Goal: Transaction & Acquisition: Purchase product/service

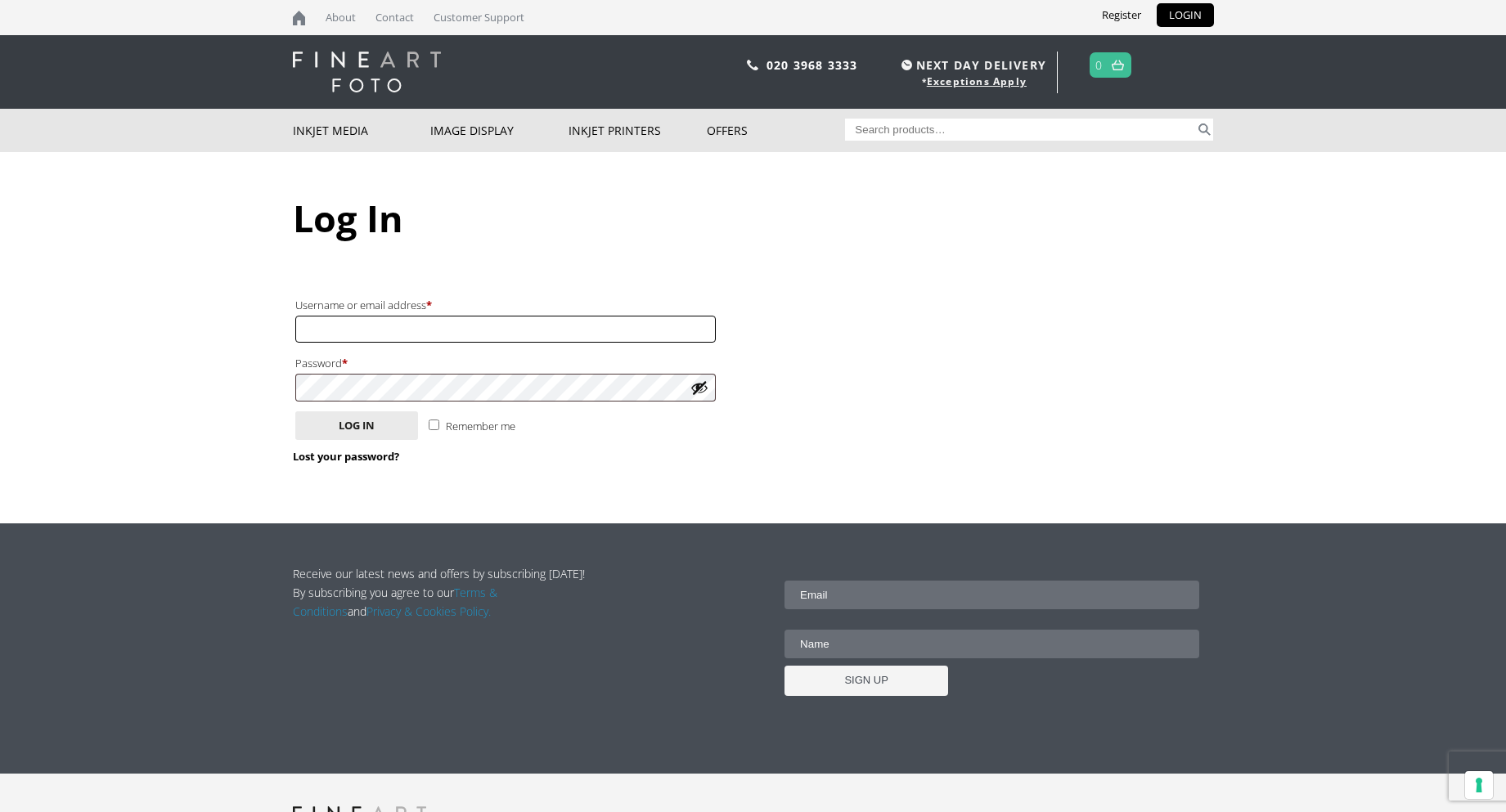
drag, startPoint x: 506, startPoint y: 330, endPoint x: 506, endPoint y: 340, distance: 10.0
click at [506, 330] on input "Username or email address * Required" at bounding box center [506, 328] width 420 height 27
type input "[PERSON_NAME][EMAIL_ADDRESS][DOMAIN_NAME]"
click at [390, 432] on button "Log in" at bounding box center [357, 425] width 123 height 28
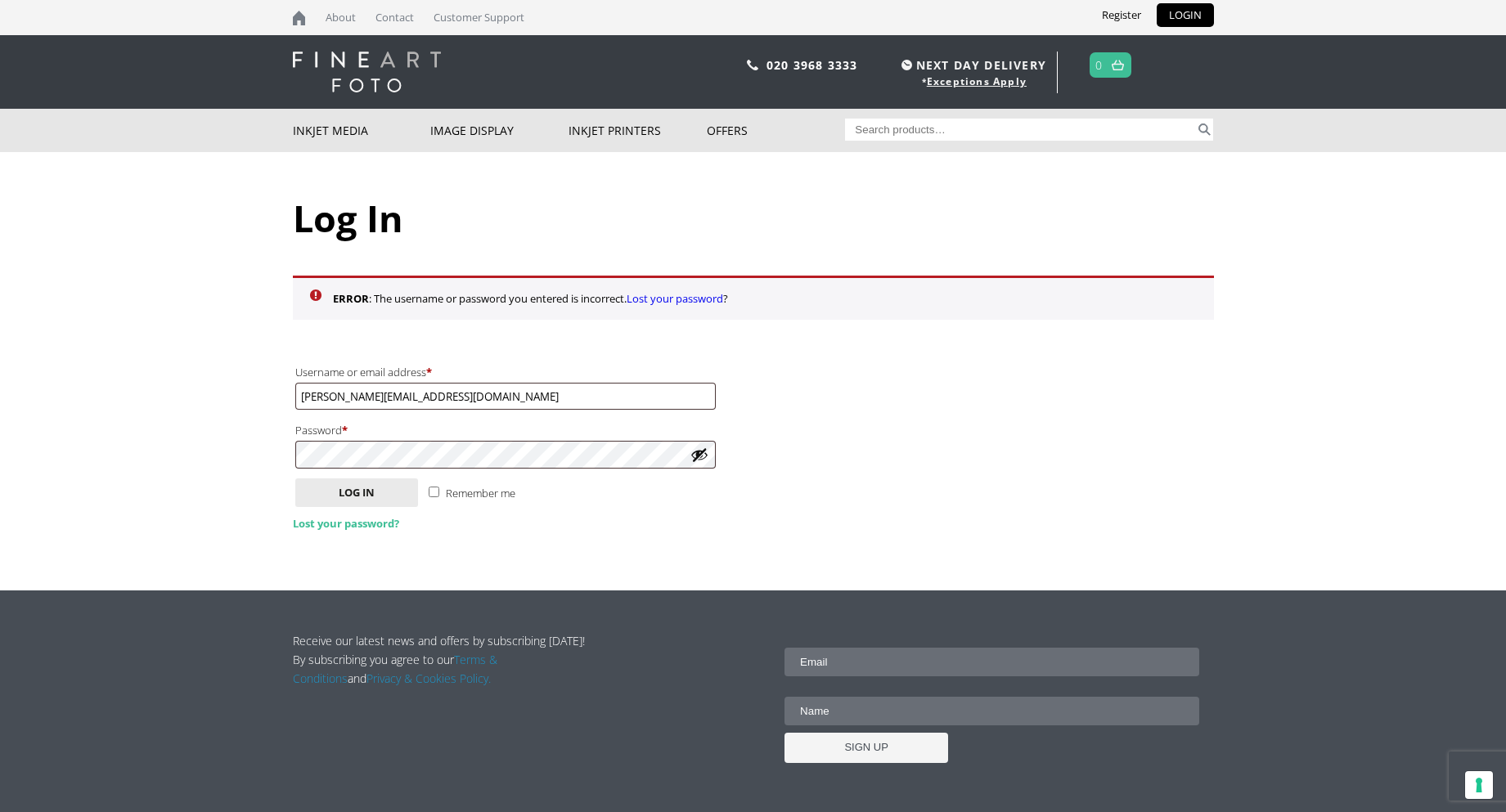
click at [360, 524] on link "Lost your password?" at bounding box center [346, 522] width 106 height 15
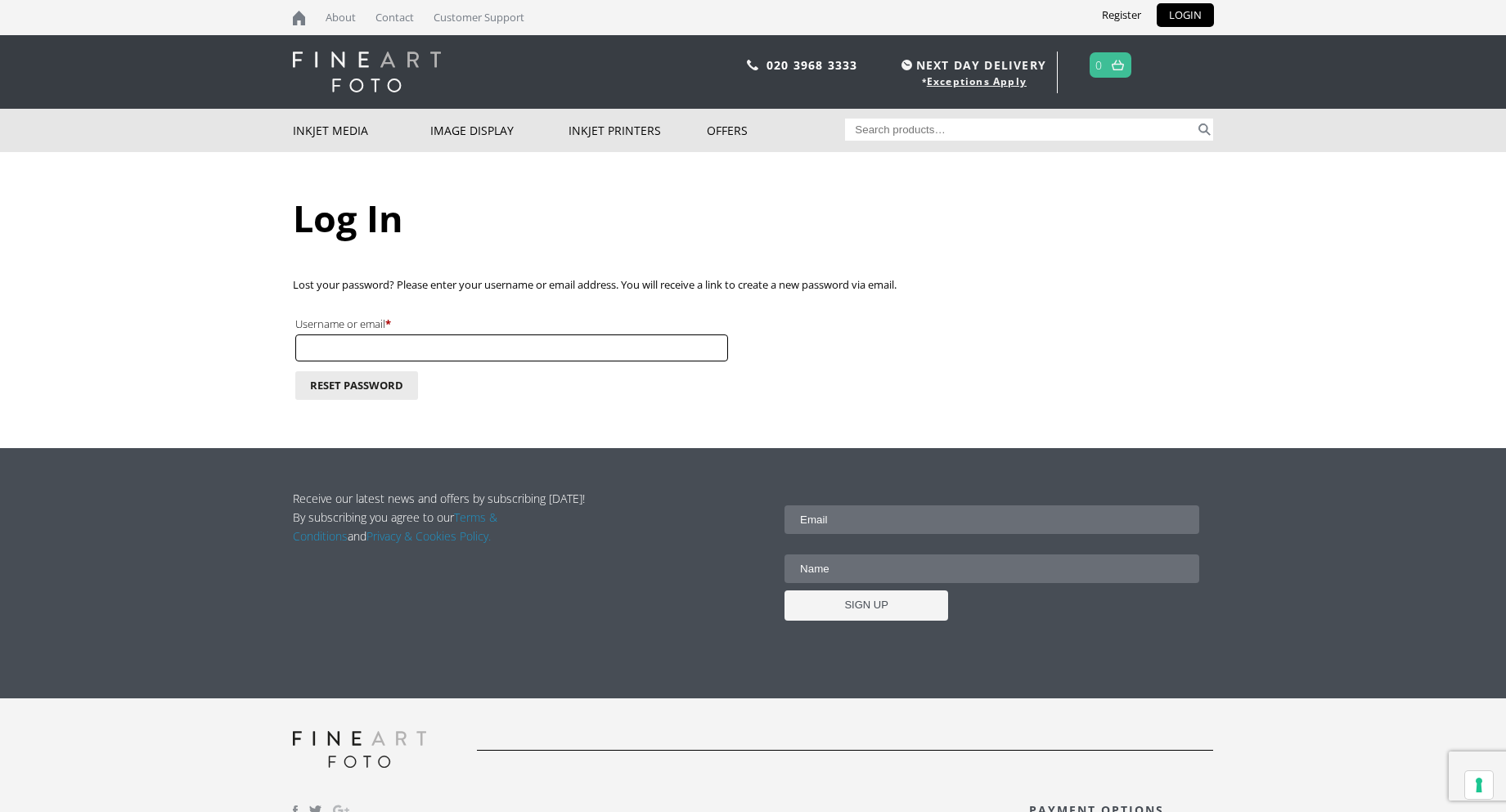
click at [371, 352] on input "Username or email * Required" at bounding box center [512, 348] width 432 height 27
type input "[PERSON_NAME][EMAIL_ADDRESS][DOMAIN_NAME]"
click at [366, 388] on button "Reset password" at bounding box center [357, 385] width 123 height 28
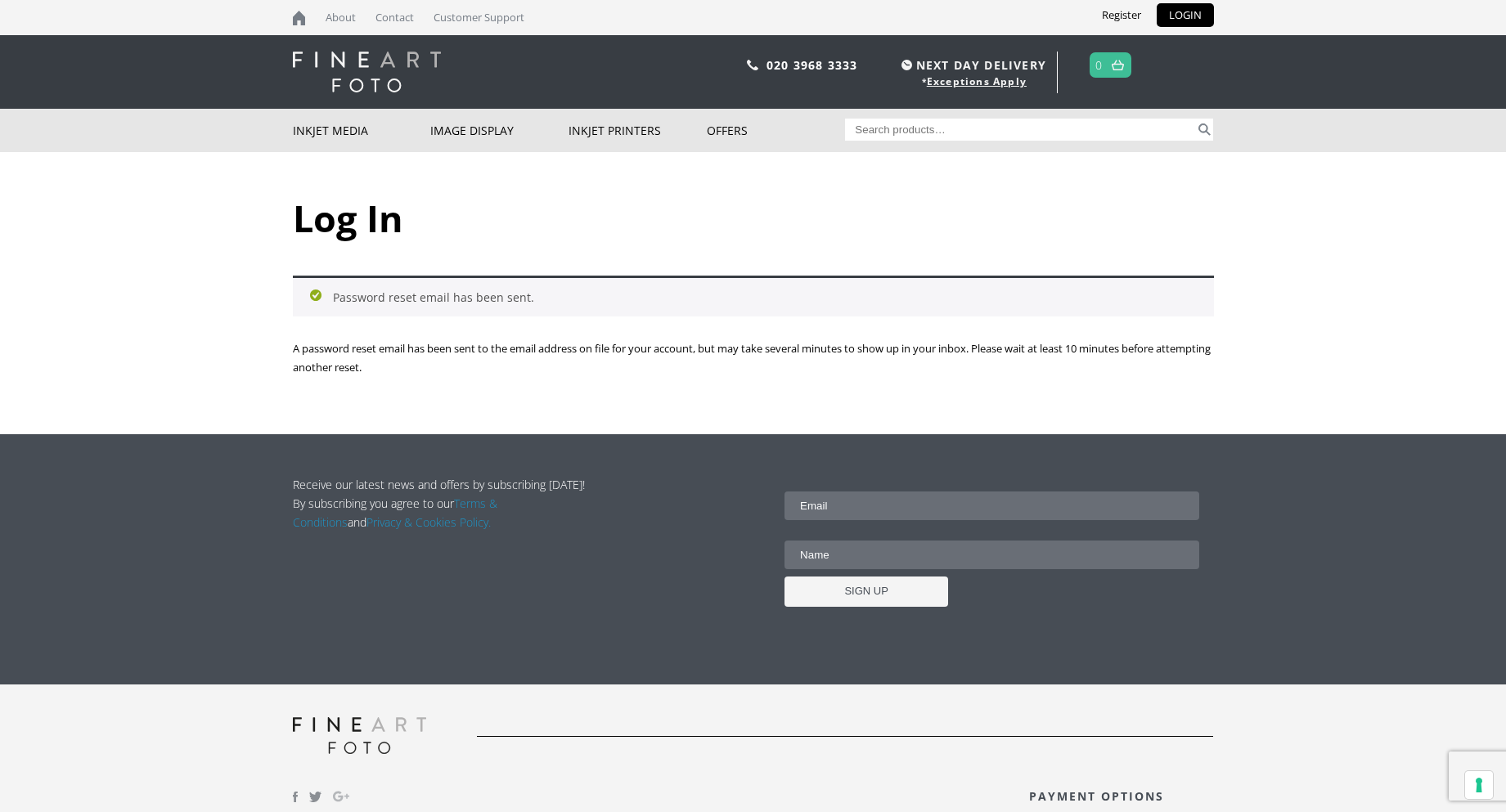
click at [976, 135] on input "Search for:" at bounding box center [1020, 130] width 350 height 22
click at [1195, 119] on button "Search" at bounding box center [1203, 130] width 19 height 22
click at [1200, 131] on button "Search" at bounding box center [1203, 130] width 19 height 22
click at [858, 131] on input "inova soft white cotton 280gsm" at bounding box center [1020, 130] width 350 height 22
type input "innova soft white cotton 280gsm"
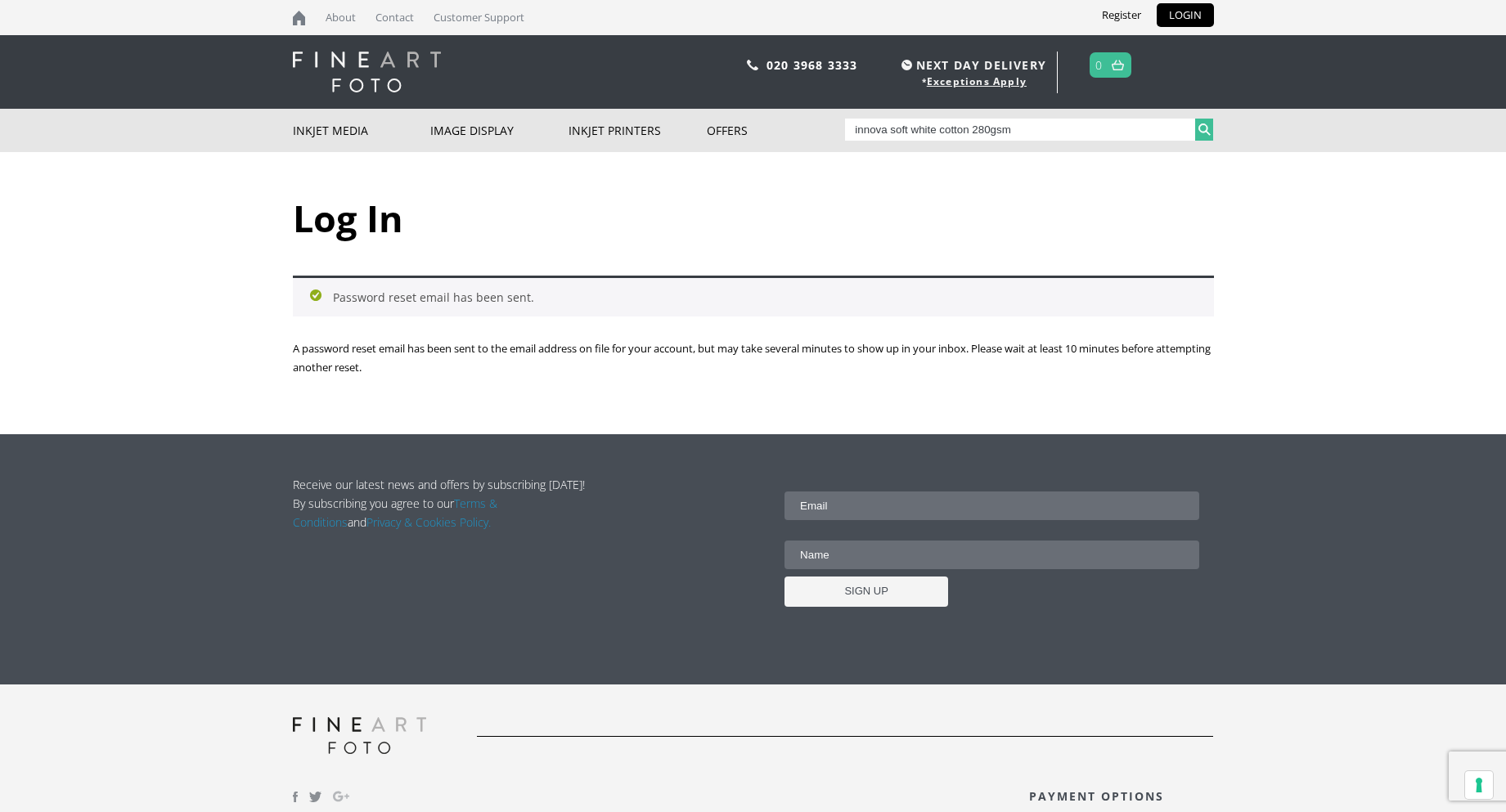
click at [1207, 130] on button "Search" at bounding box center [1203, 130] width 19 height 22
drag, startPoint x: 1028, startPoint y: 134, endPoint x: 851, endPoint y: 133, distance: 177.0
click at [851, 133] on input "innova soft white cotton 280gsm" at bounding box center [1020, 130] width 350 height 22
click at [354, 60] on img at bounding box center [366, 72] width 148 height 41
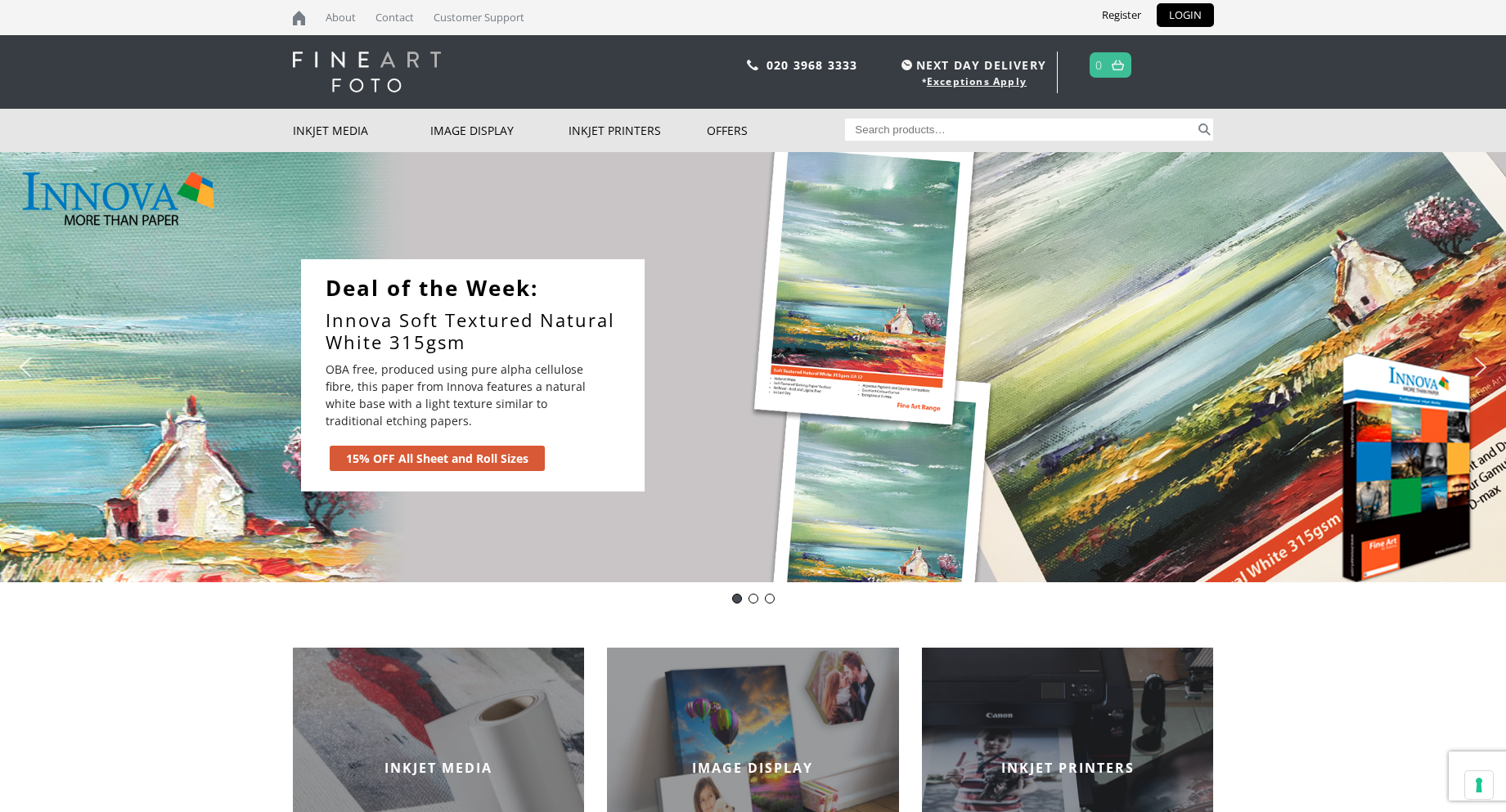
click at [948, 133] on input "Search for:" at bounding box center [1020, 130] width 350 height 22
paste input "innova soft white cotton 280gsm"
type input "innova soft white cotton 280gsm"
click at [1207, 126] on button "Search" at bounding box center [1203, 130] width 19 height 22
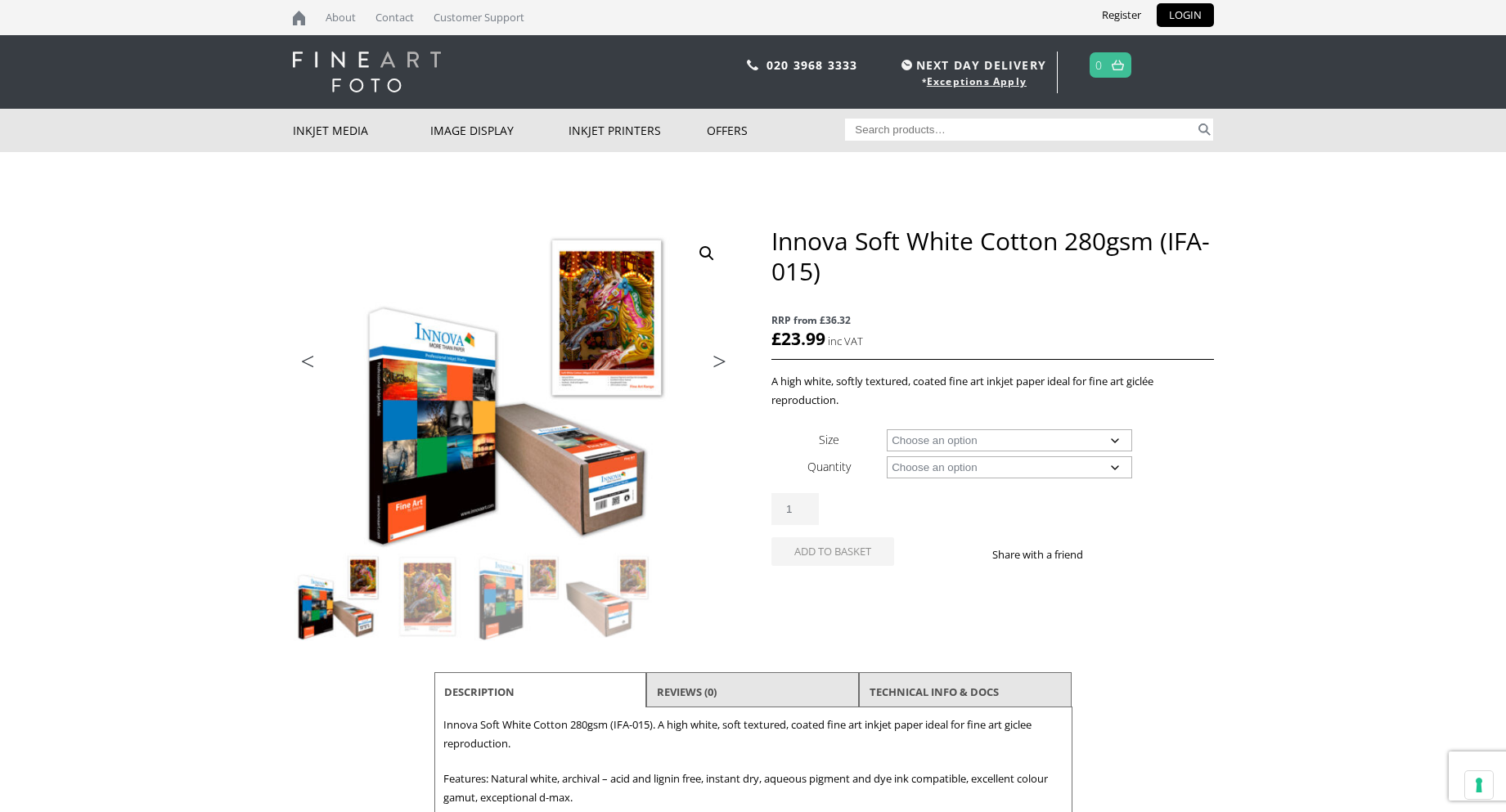
scroll to position [81, 0]
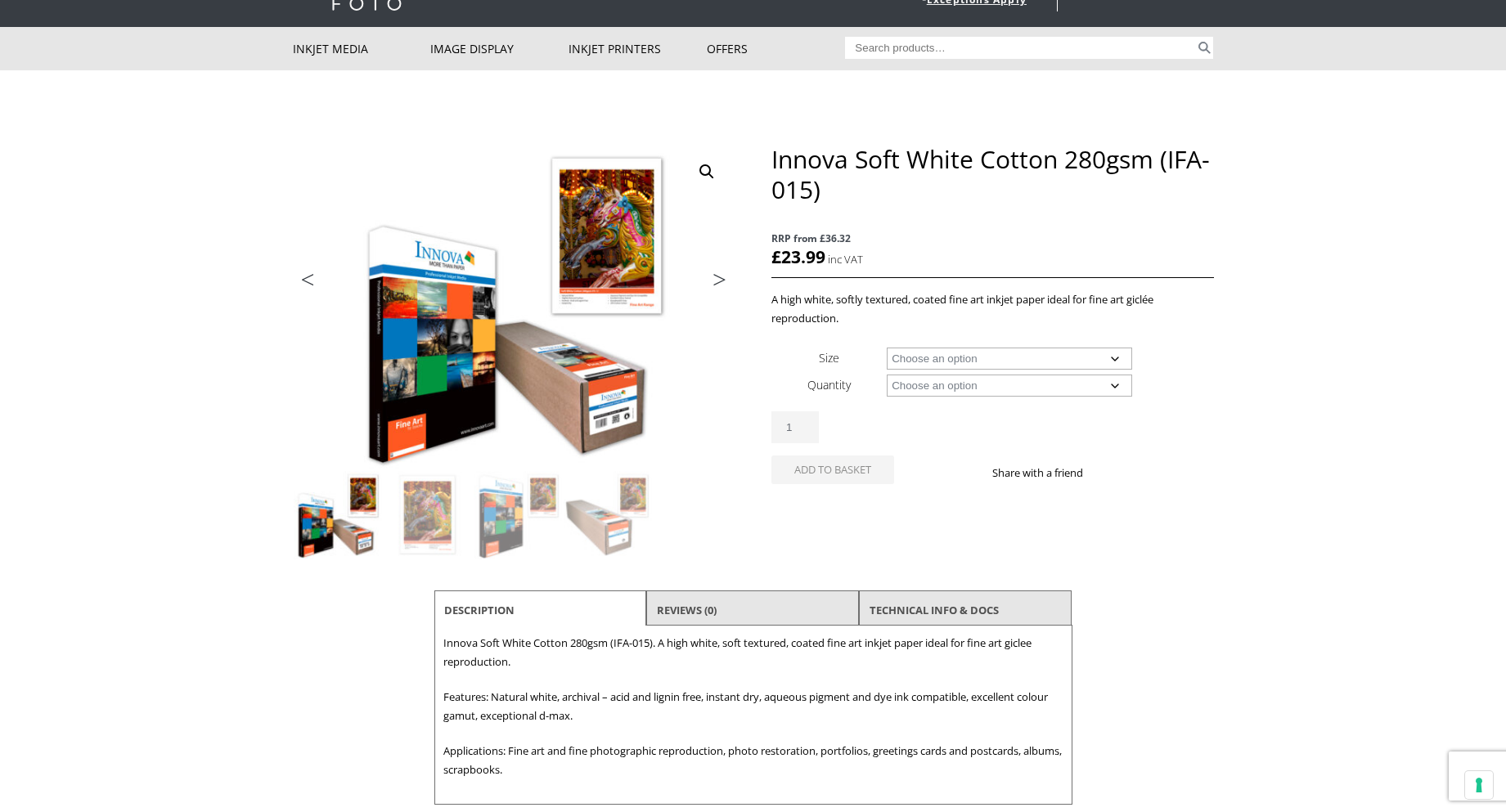
click at [1121, 356] on select "Choose an option A4 Sheet A3 Sheet A3+ Sheet A2 Sheet 17" Wide Roll 24" Wide Ro…" at bounding box center [1009, 358] width 246 height 22
click at [886, 348] on select "Choose an option A4 Sheet A3 Sheet A3+ Sheet A2 Sheet 17" Wide Roll 24" Wide Ro…" at bounding box center [1009, 358] width 246 height 22
select select "a4-sheet"
click at [990, 392] on select "Choose an option 25 Sheets" at bounding box center [1009, 385] width 246 height 22
select select "25-sheets"
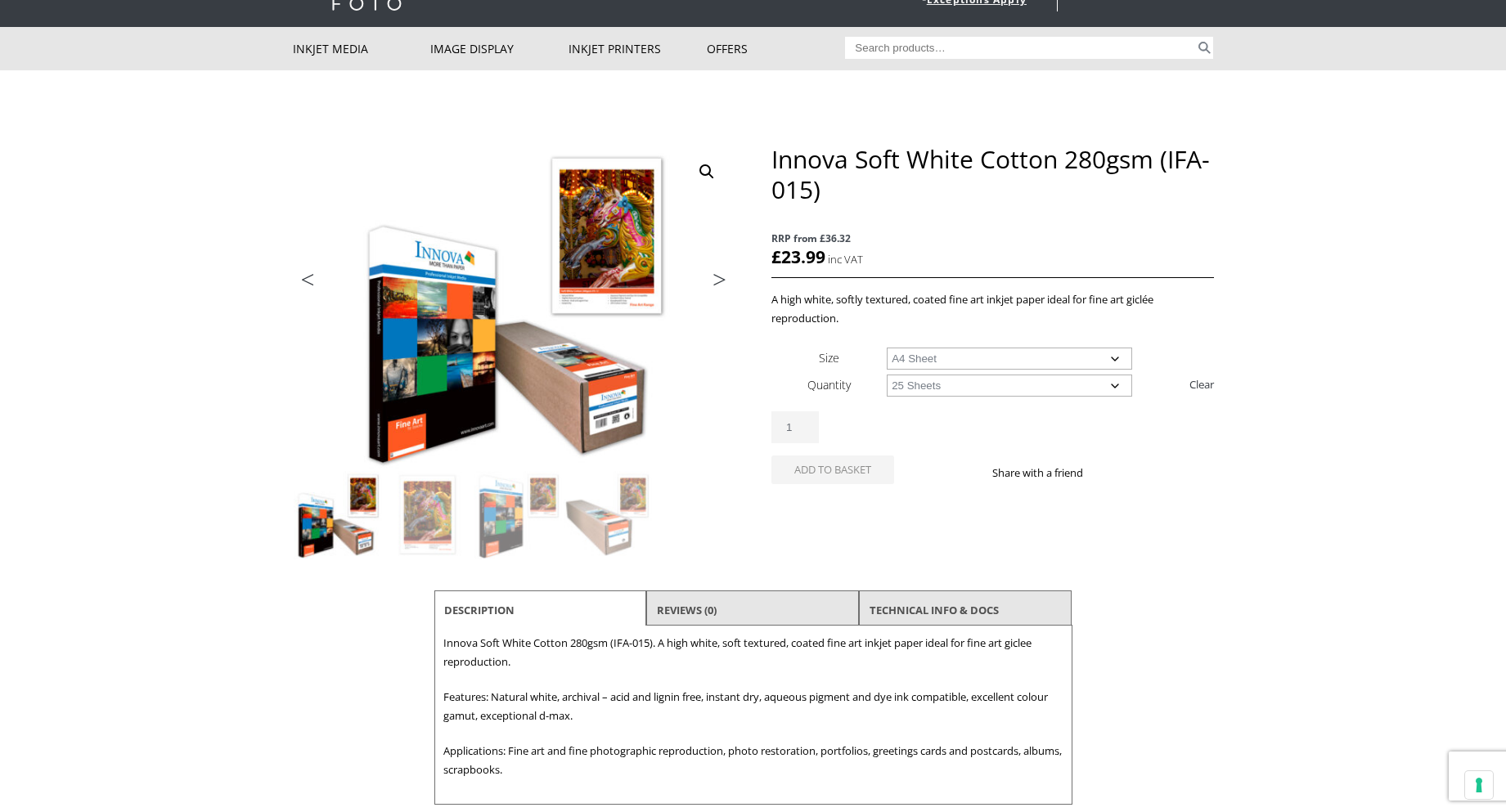
click at [886, 374] on select "Choose an option 25 Sheets" at bounding box center [1009, 385] width 246 height 22
select select "a4-sheet"
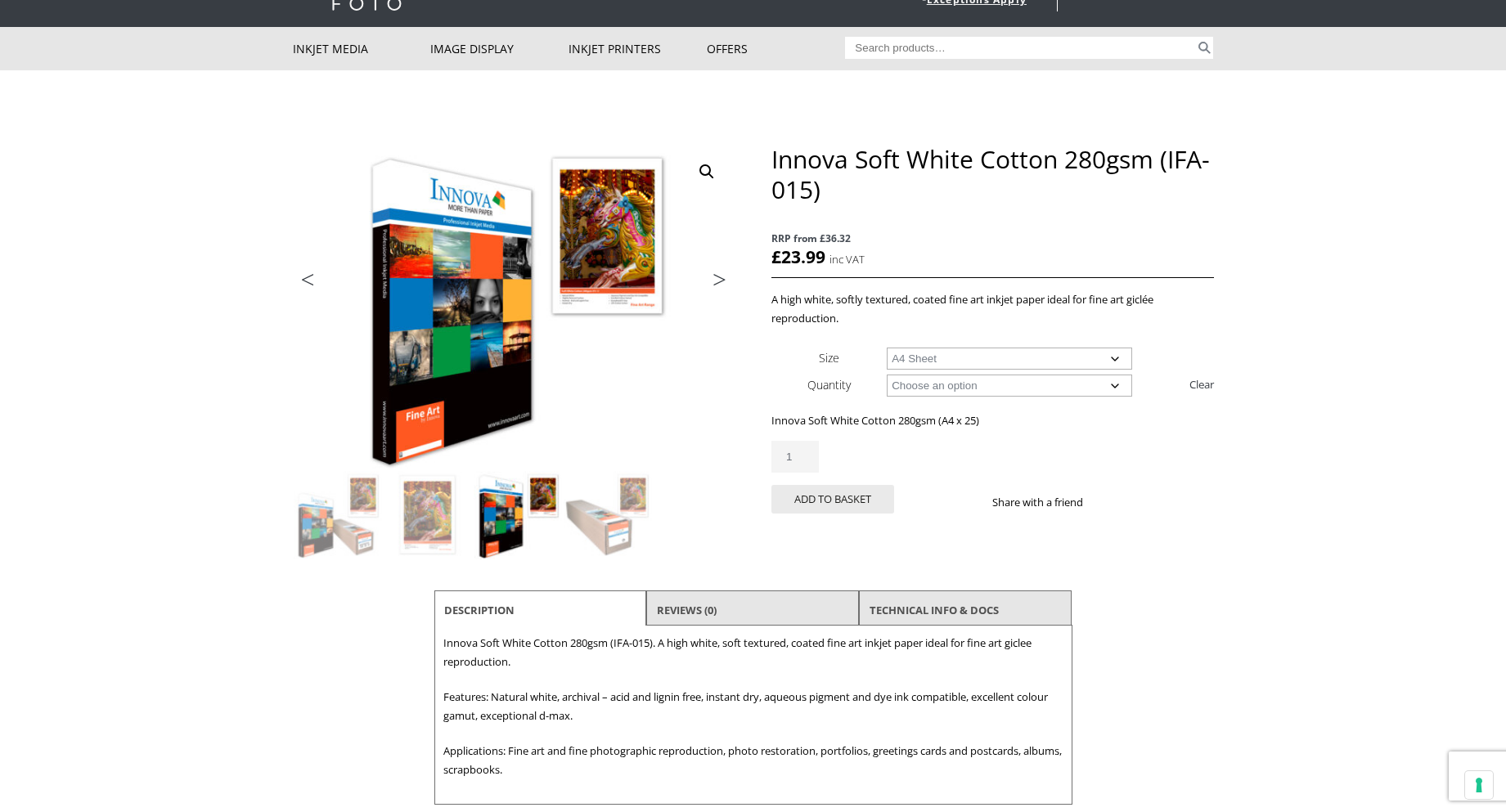
scroll to position [164, 0]
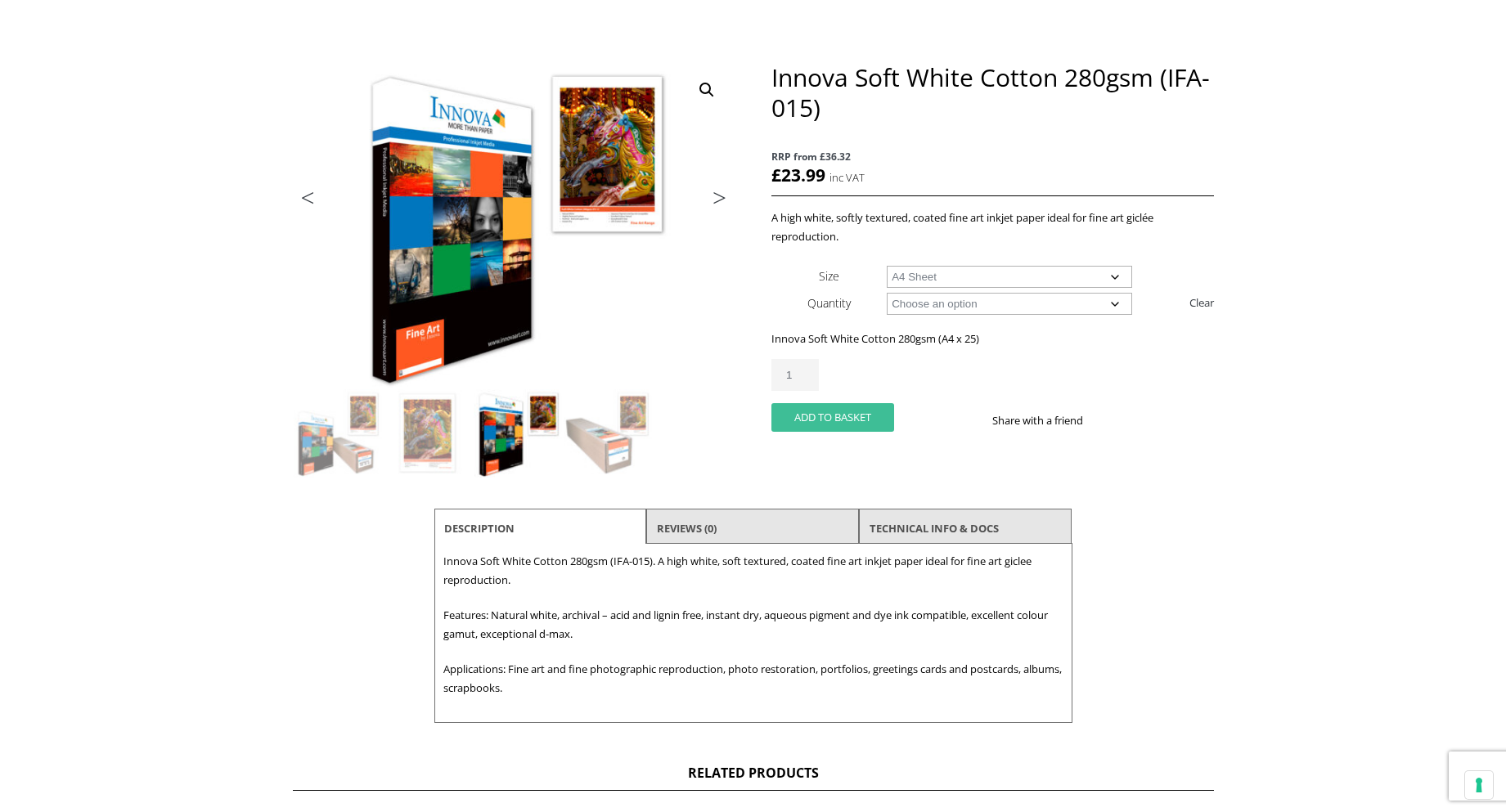
click at [869, 425] on button "Add to basket" at bounding box center [832, 416] width 123 height 28
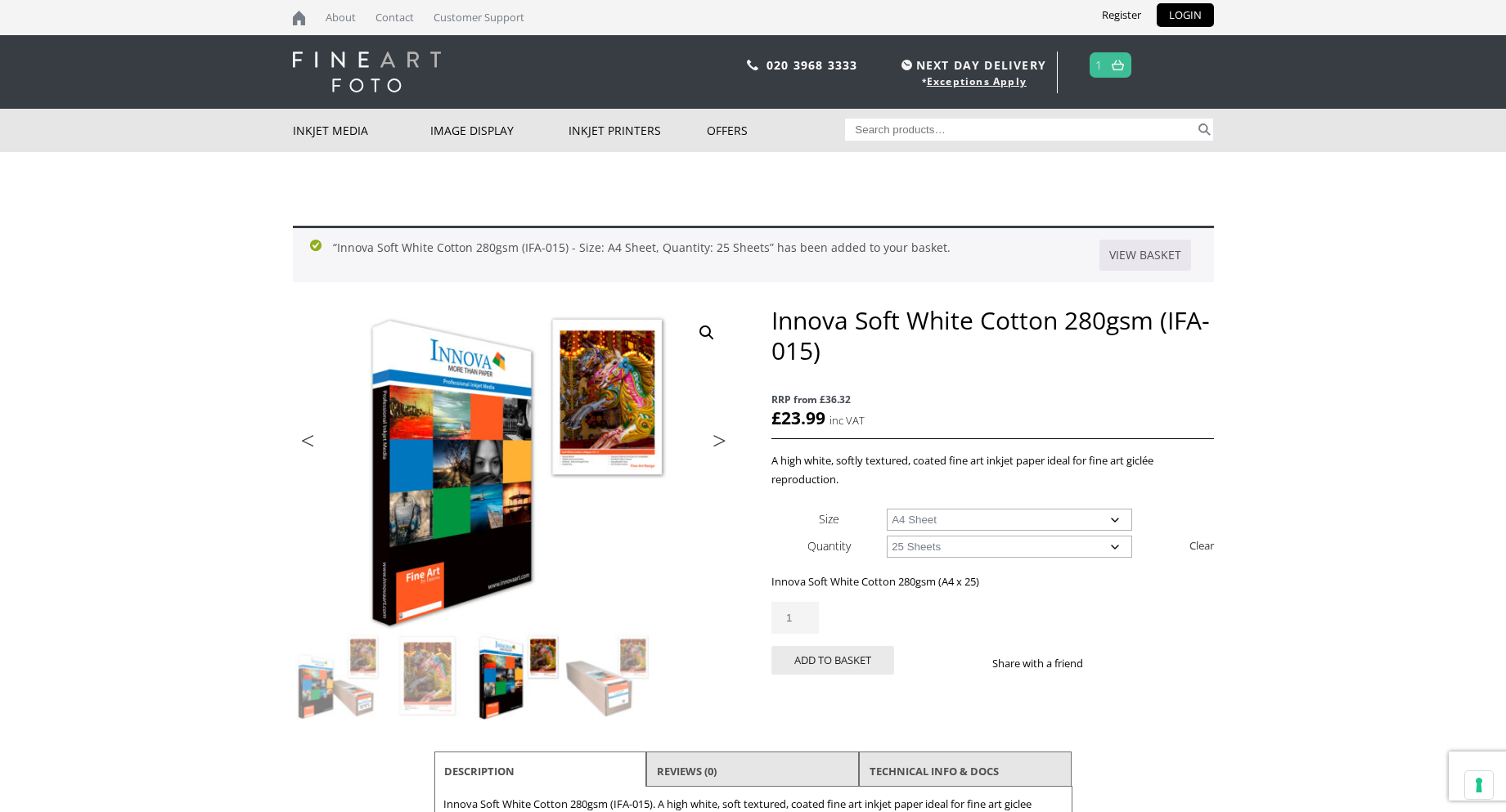
click at [1109, 66] on link at bounding box center [1117, 65] width 21 height 24
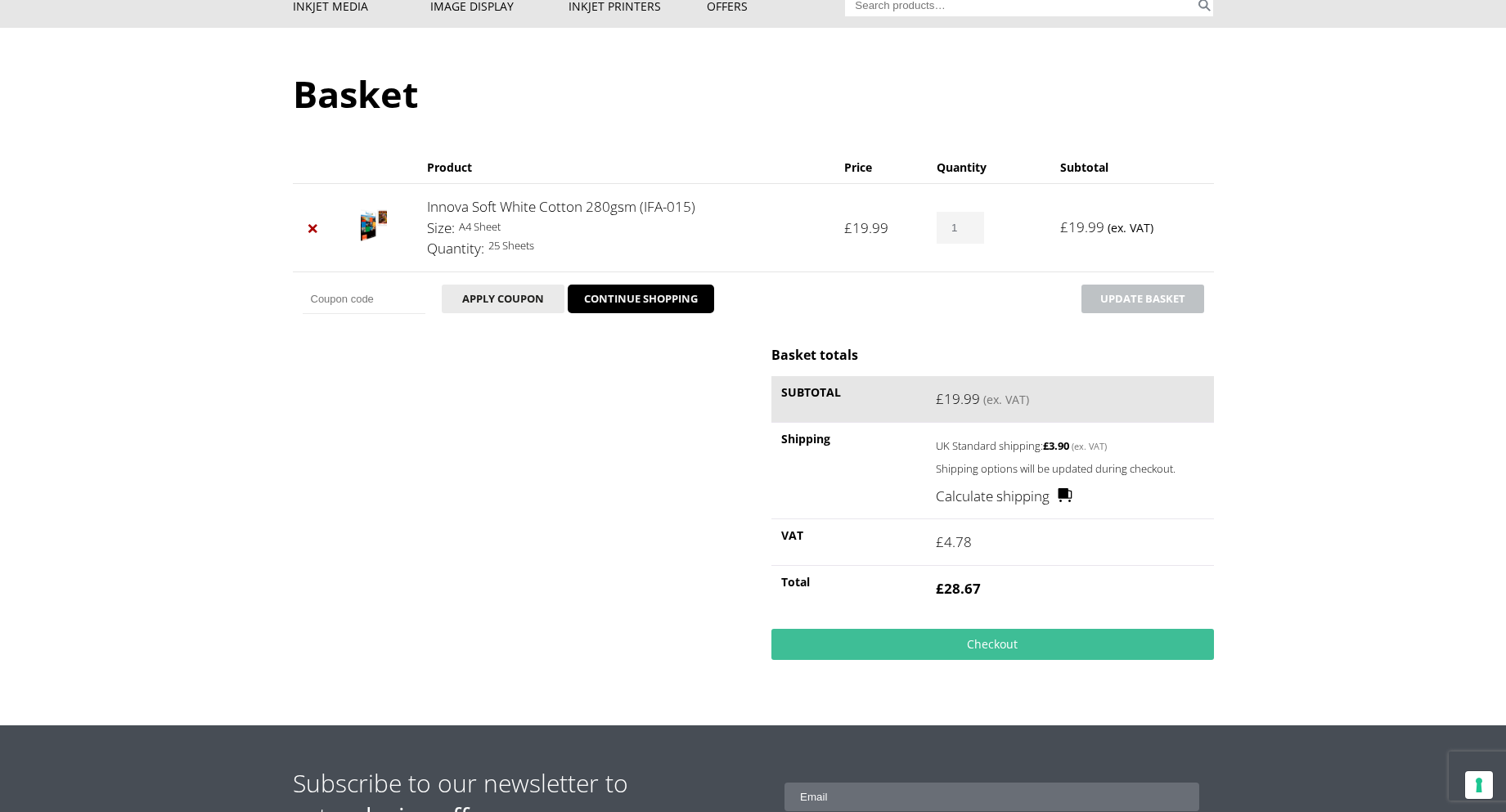
scroll to position [164, 0]
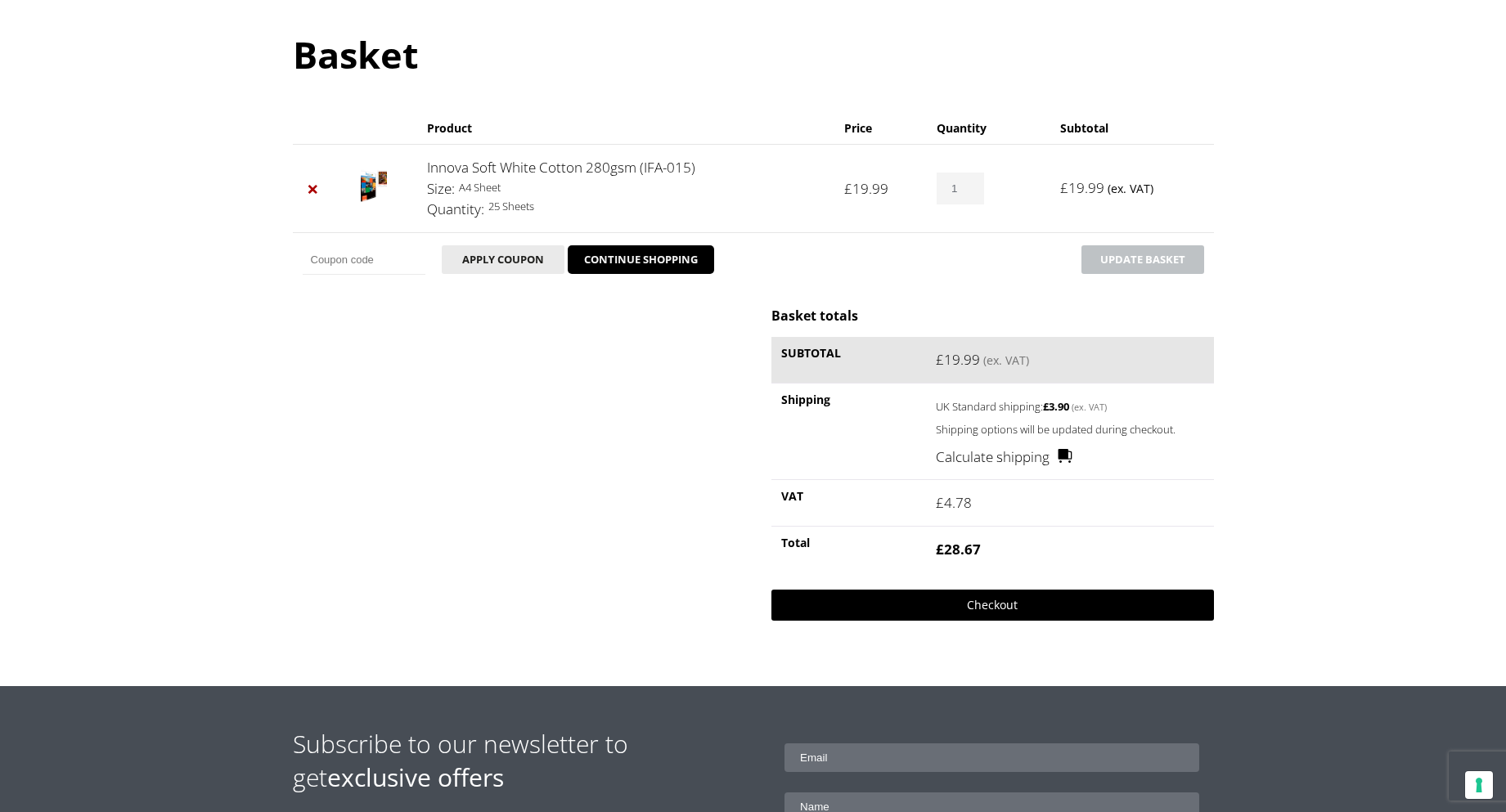
click at [972, 596] on link "Checkout" at bounding box center [992, 605] width 442 height 31
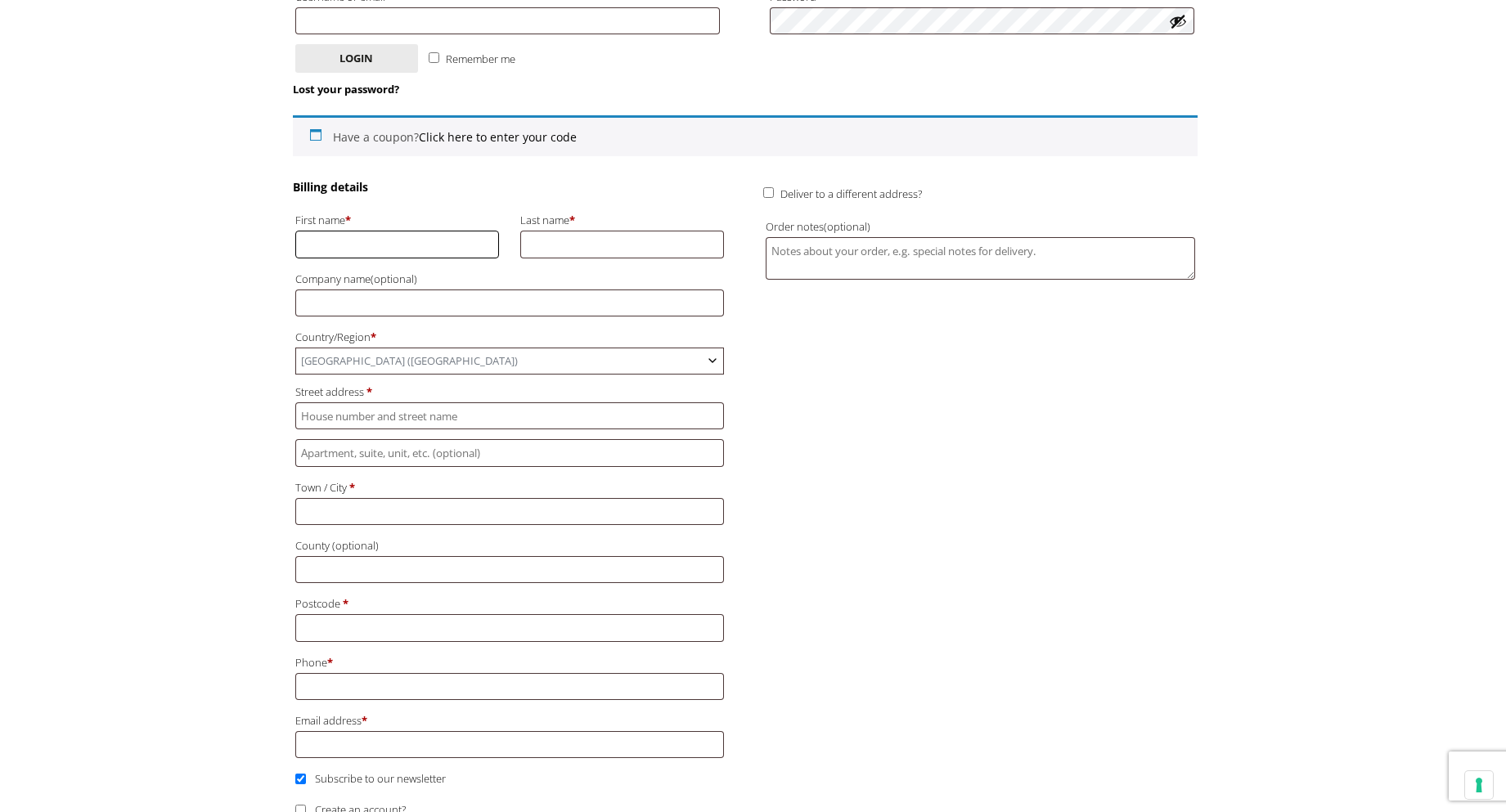
click at [436, 242] on input "First name *" at bounding box center [398, 244] width 204 height 27
type input "Anita"
type input "[PERSON_NAME][EMAIL_ADDRESS][DOMAIN_NAME]"
type input "Parkhill"
type input "[PERSON_NAME] Artist"
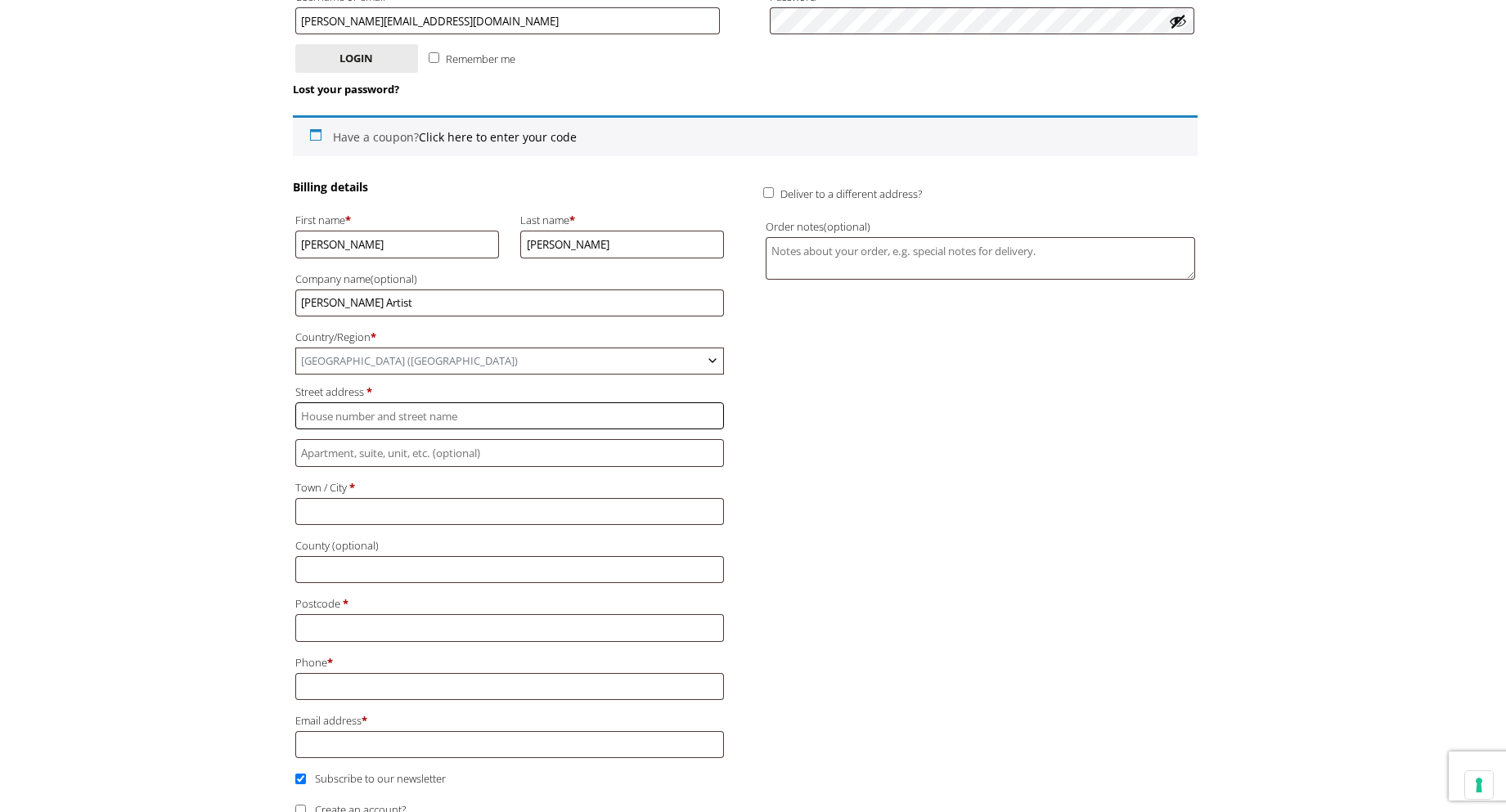
type input "12 Hints Meadow"
type input "Coreley"
type input "Ludlow"
type input "[GEOGRAPHIC_DATA]"
type input "SY8 3QS"
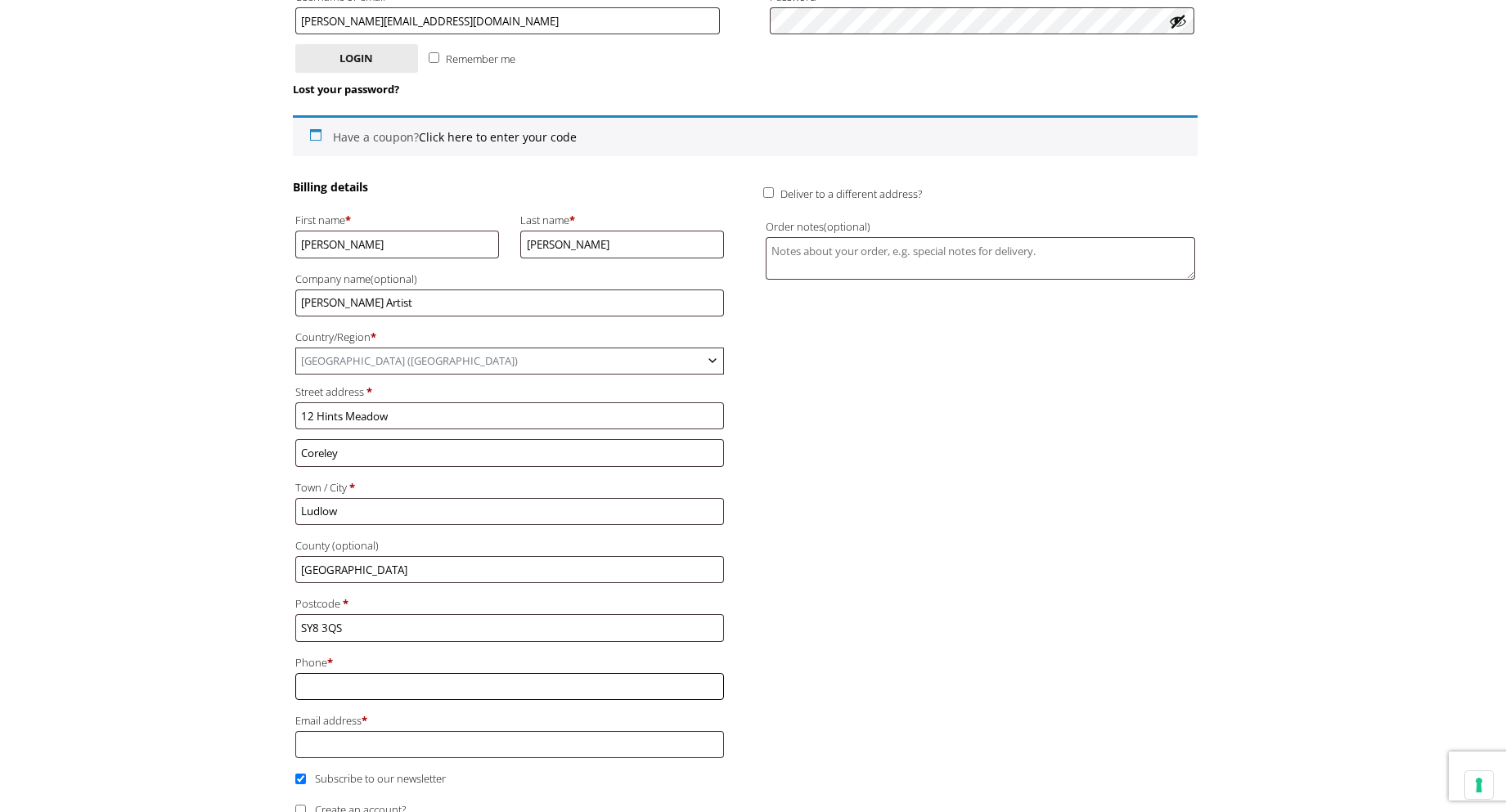
type input "[PHONE_NUMBER]"
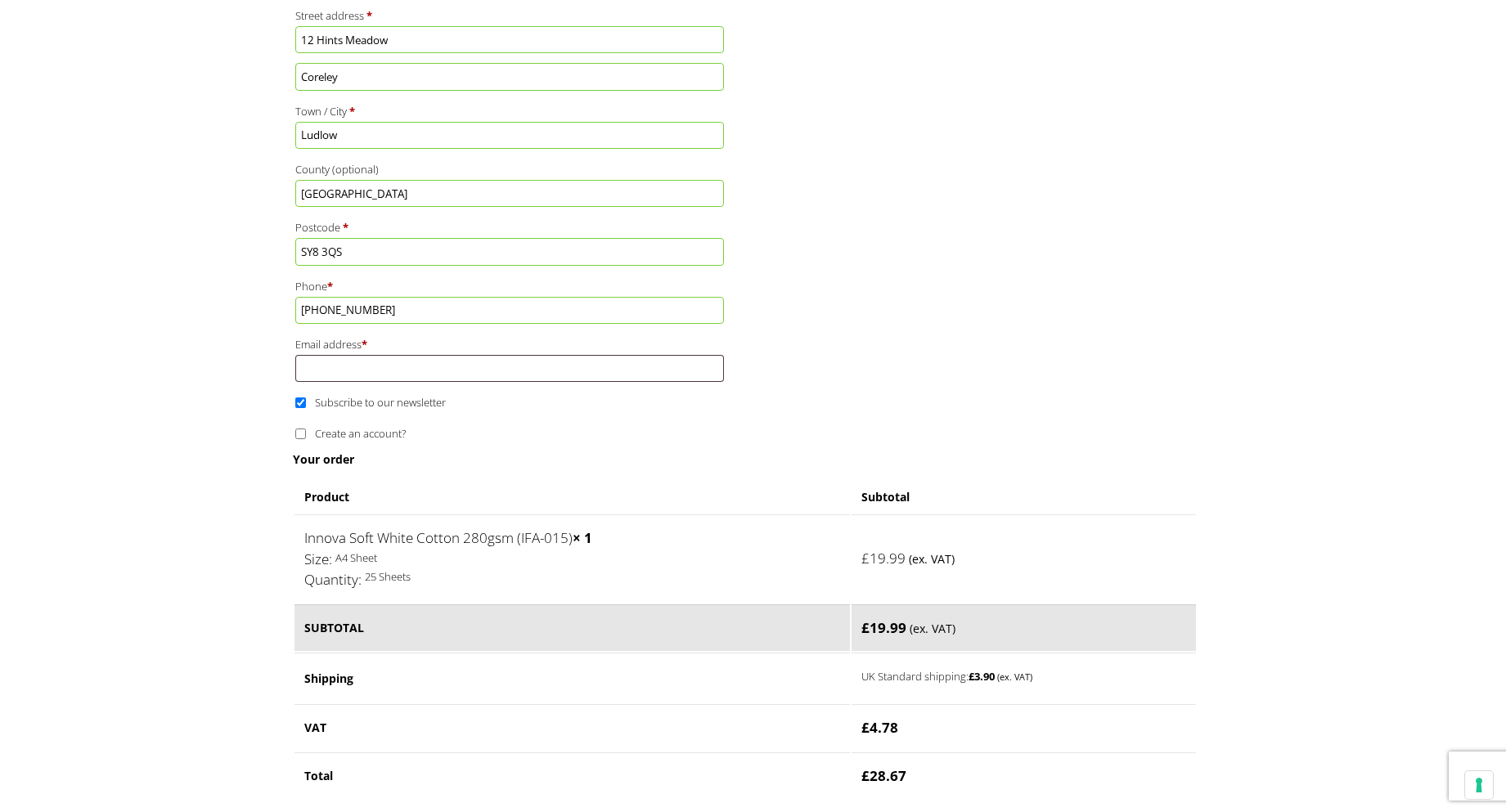
scroll to position [735, 0]
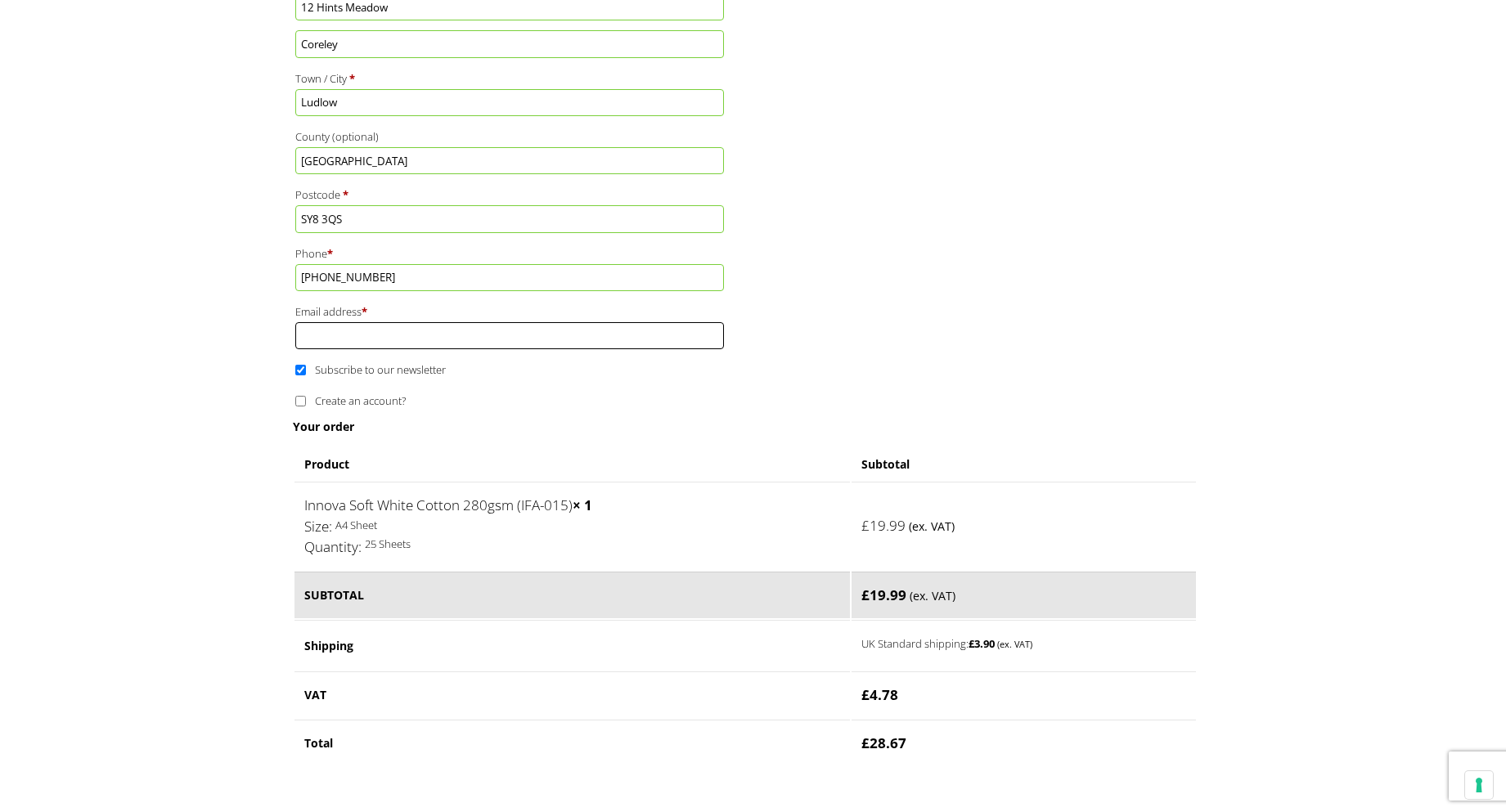
click at [501, 332] on input "Email address *" at bounding box center [510, 335] width 429 height 27
type input "[PERSON_NAME][EMAIL_ADDRESS][DOMAIN_NAME]"
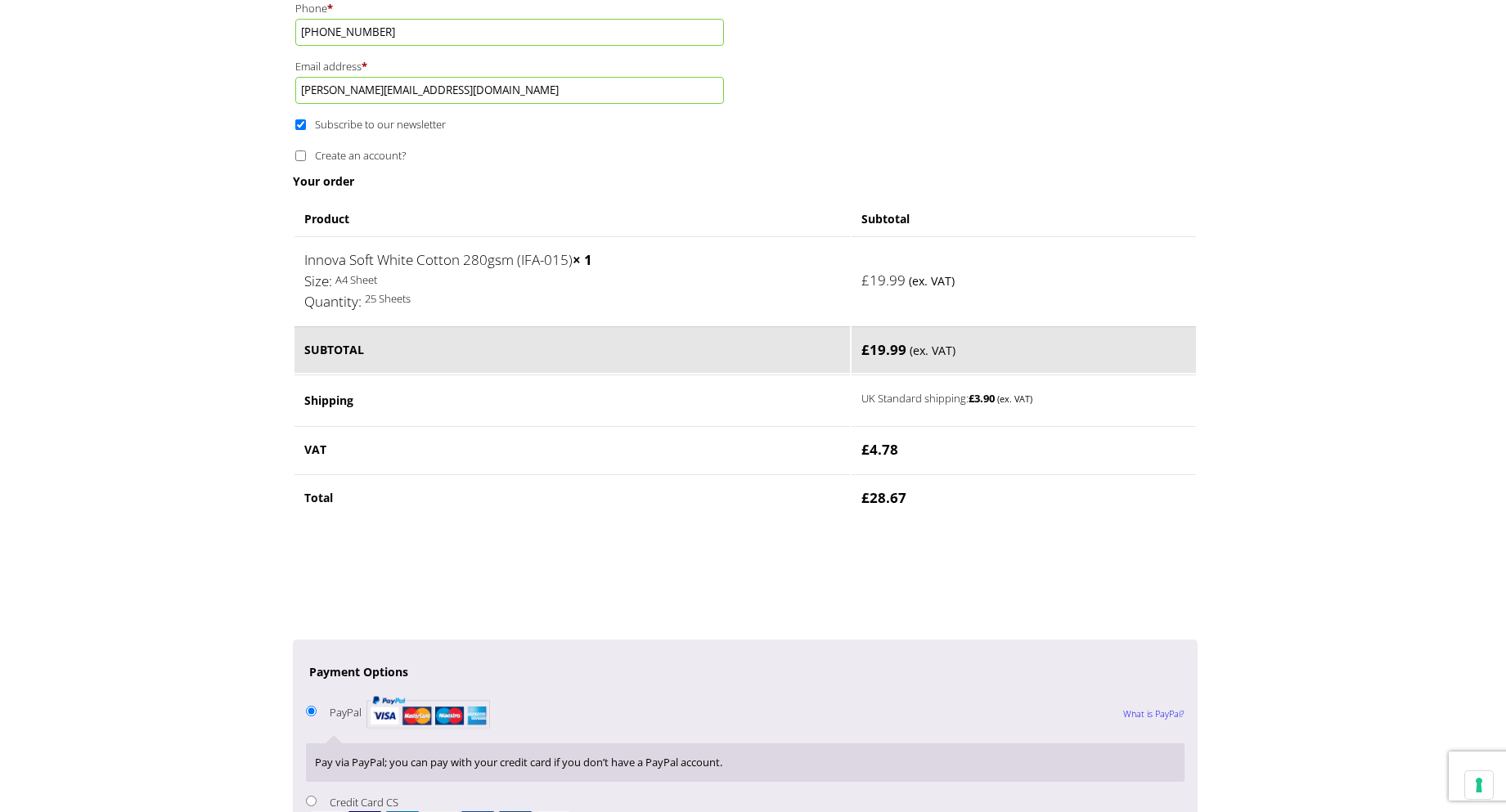
scroll to position [1145, 0]
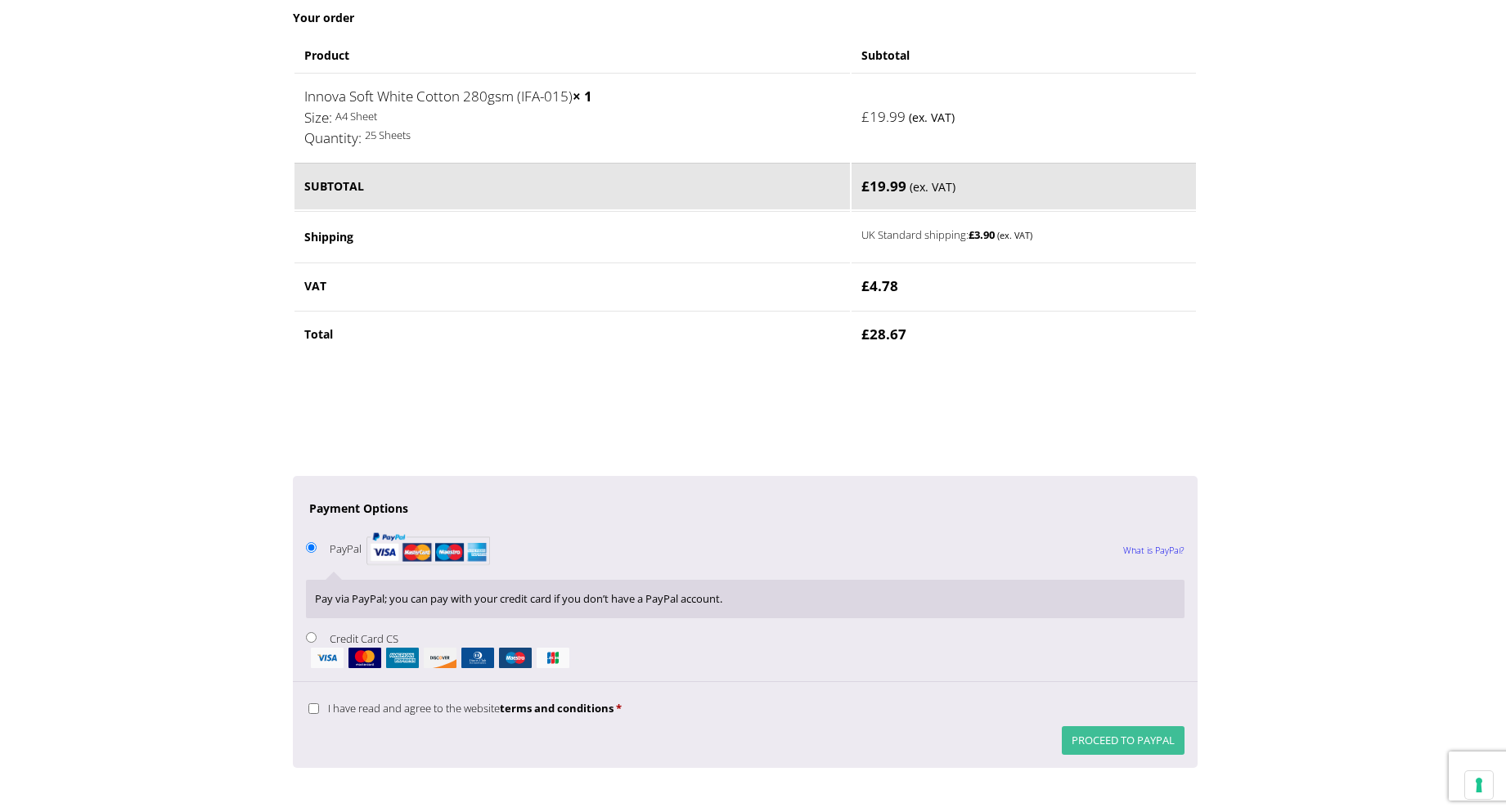
click at [1127, 737] on button "Proceed to PayPal" at bounding box center [1123, 739] width 123 height 28
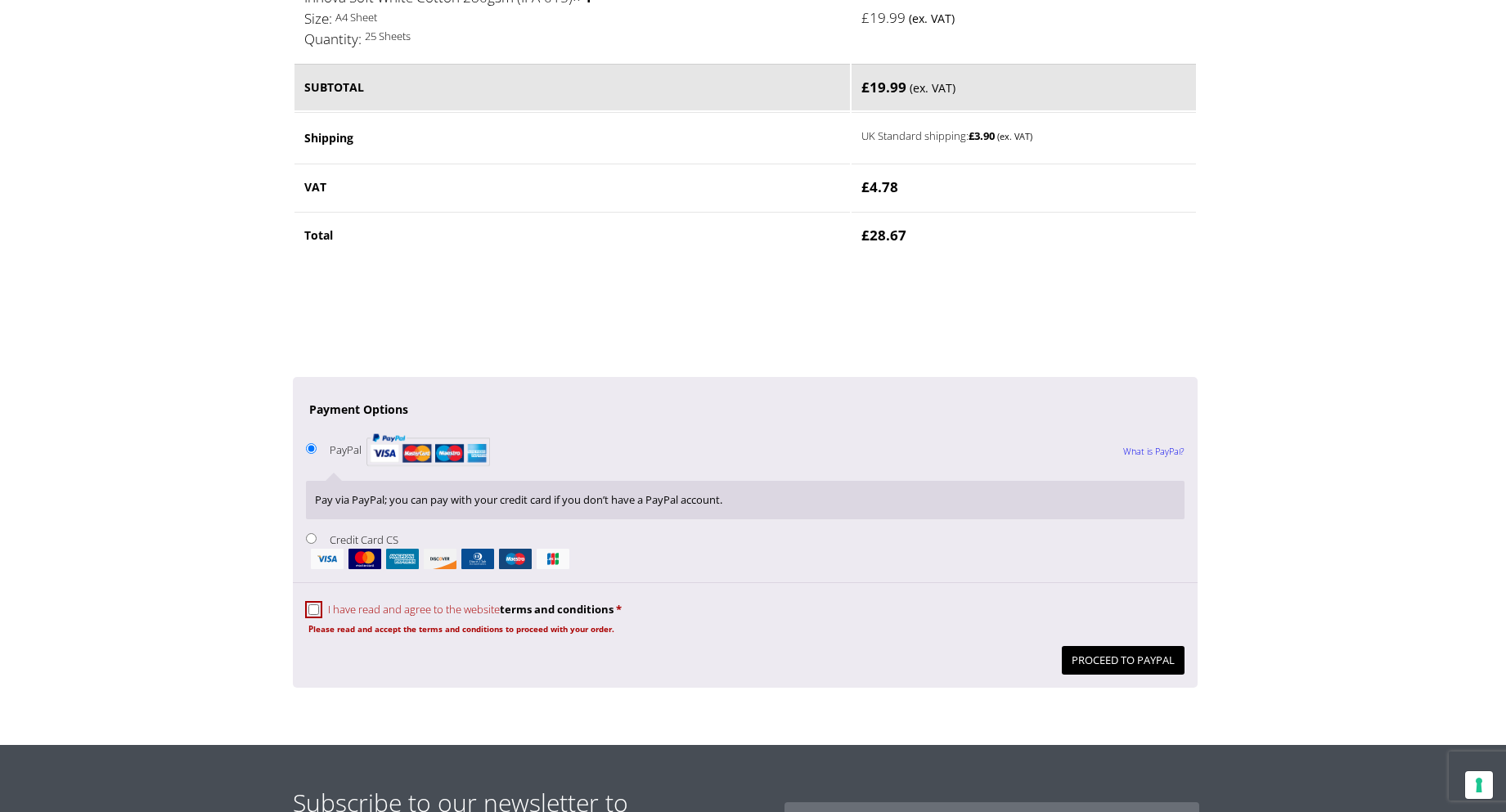
scroll to position [1324, 0]
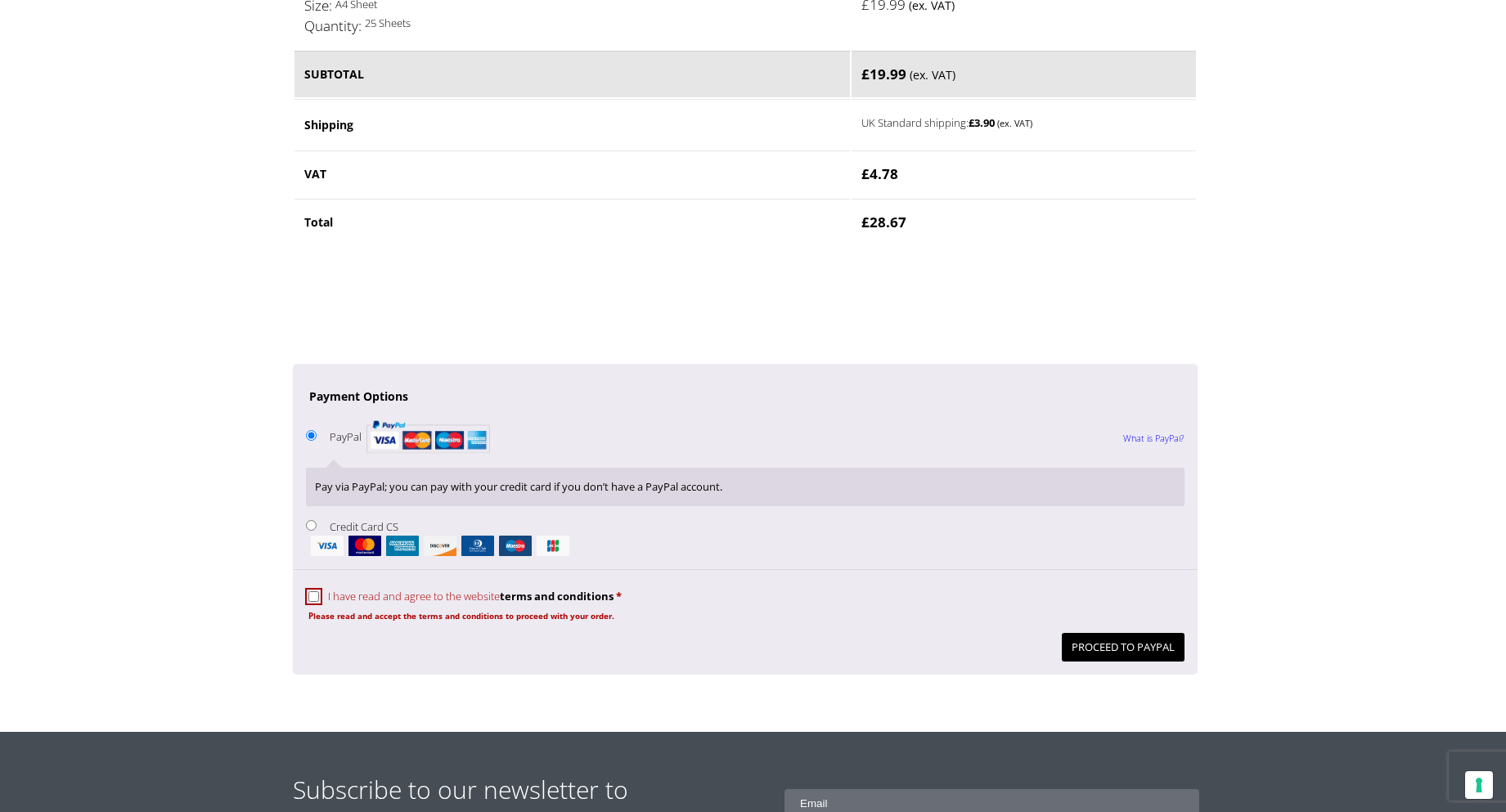
click at [312, 598] on input "I have read and agree to the website terms and conditions *" at bounding box center [313, 596] width 11 height 11
checkbox input "true"
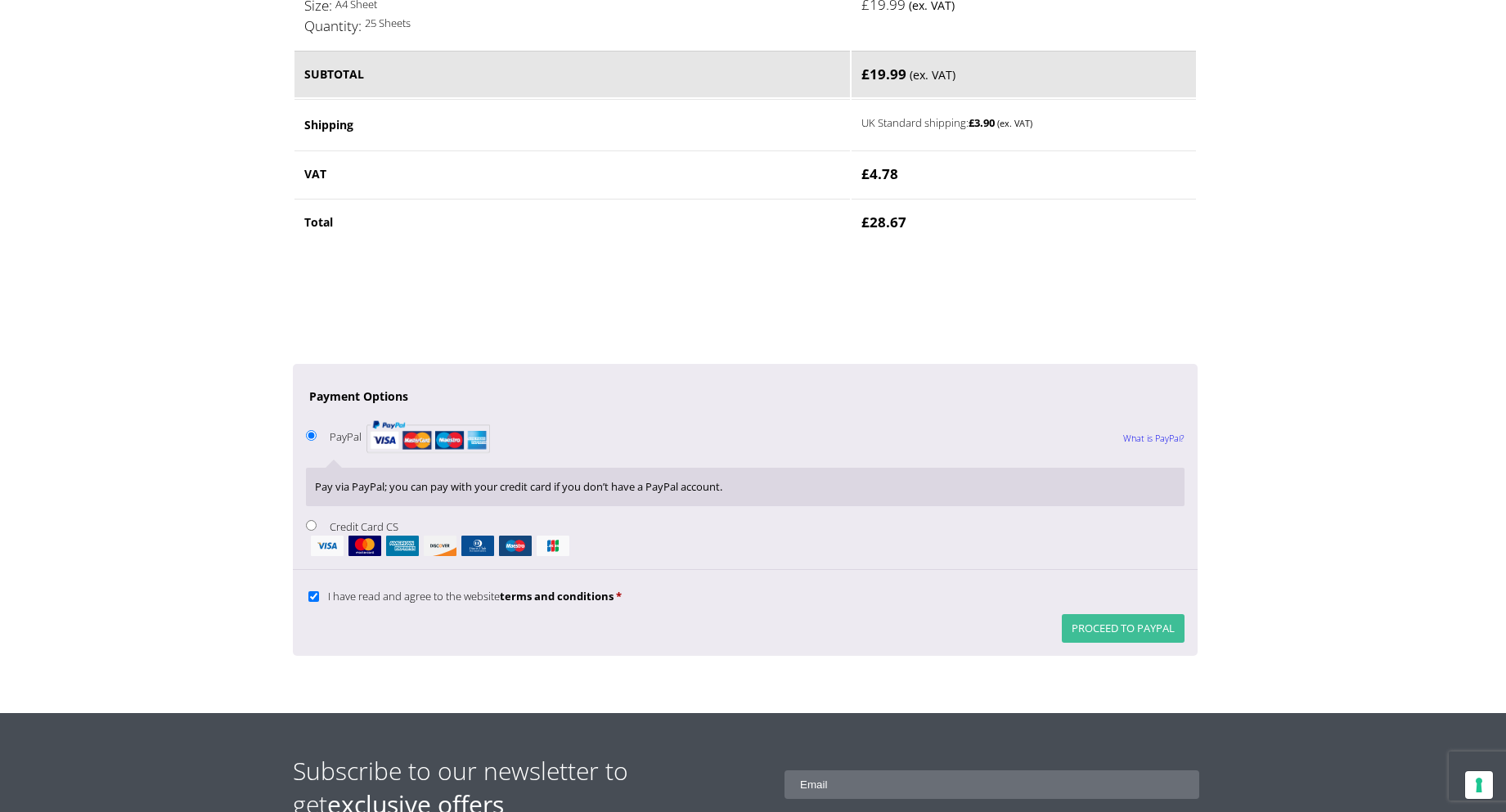
click at [1106, 622] on button "Proceed to PayPal" at bounding box center [1123, 627] width 123 height 28
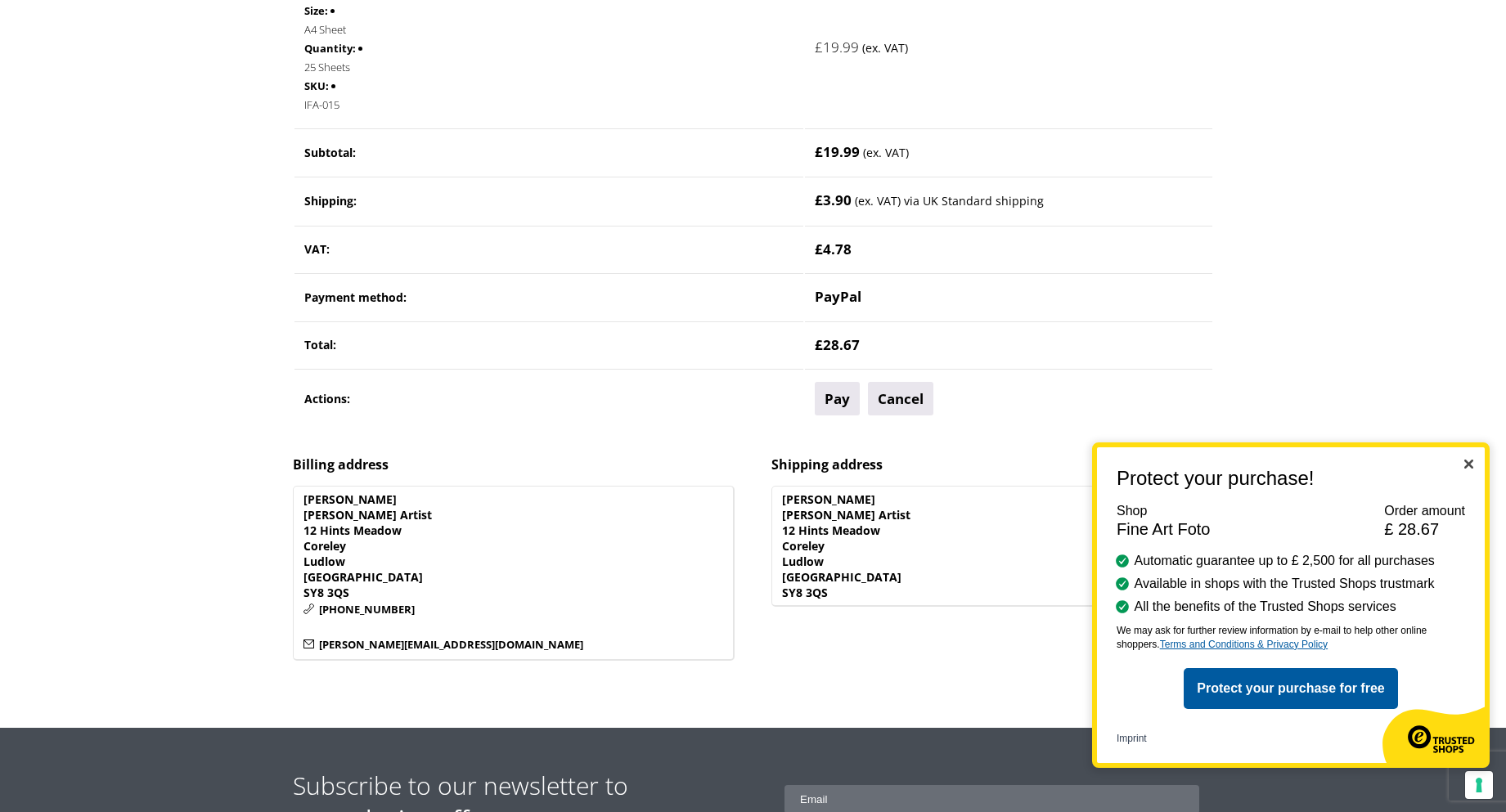
scroll to position [572, 0]
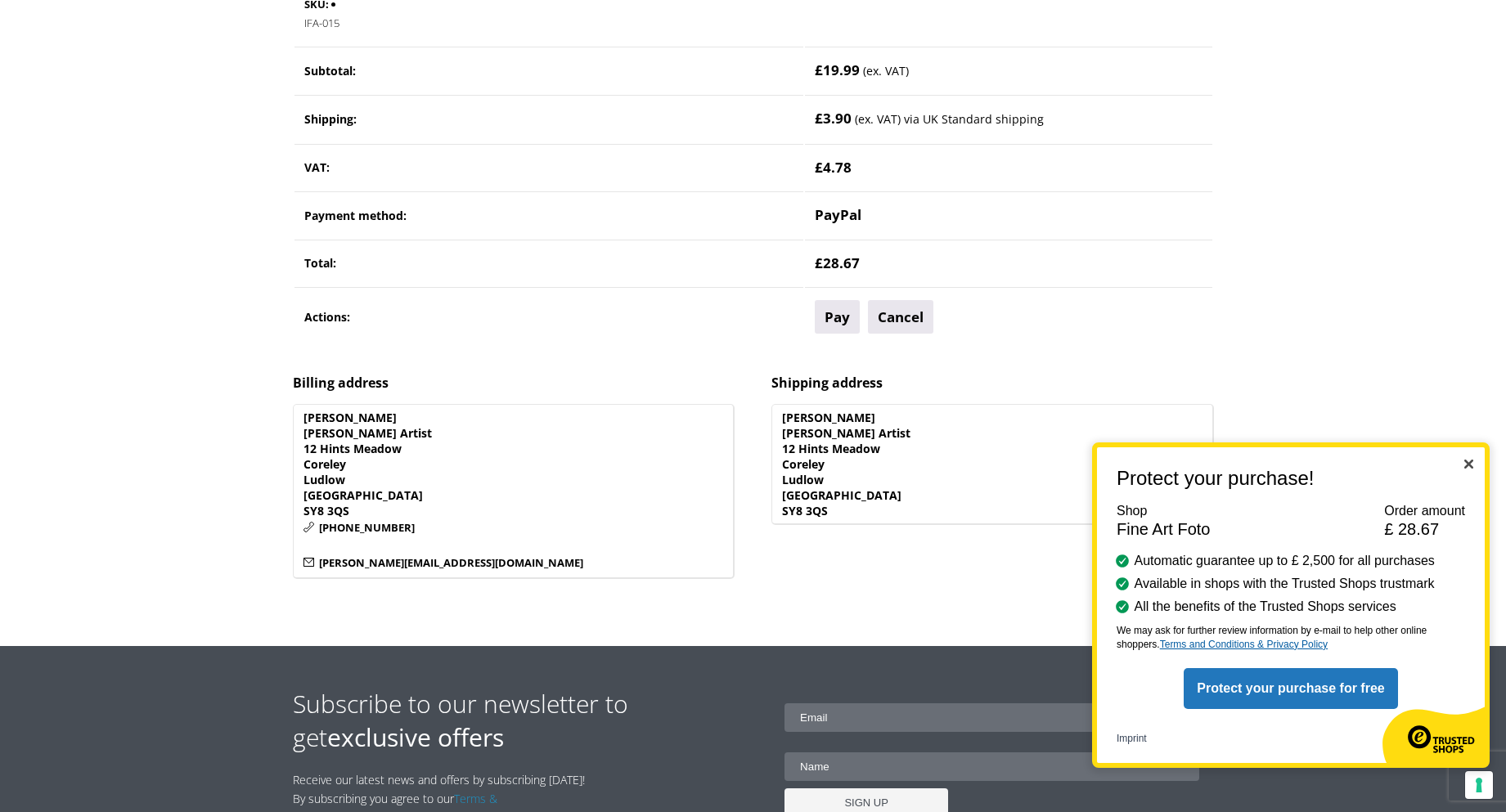
click at [1291, 689] on button "Protect your purchase for free" at bounding box center [1290, 688] width 213 height 41
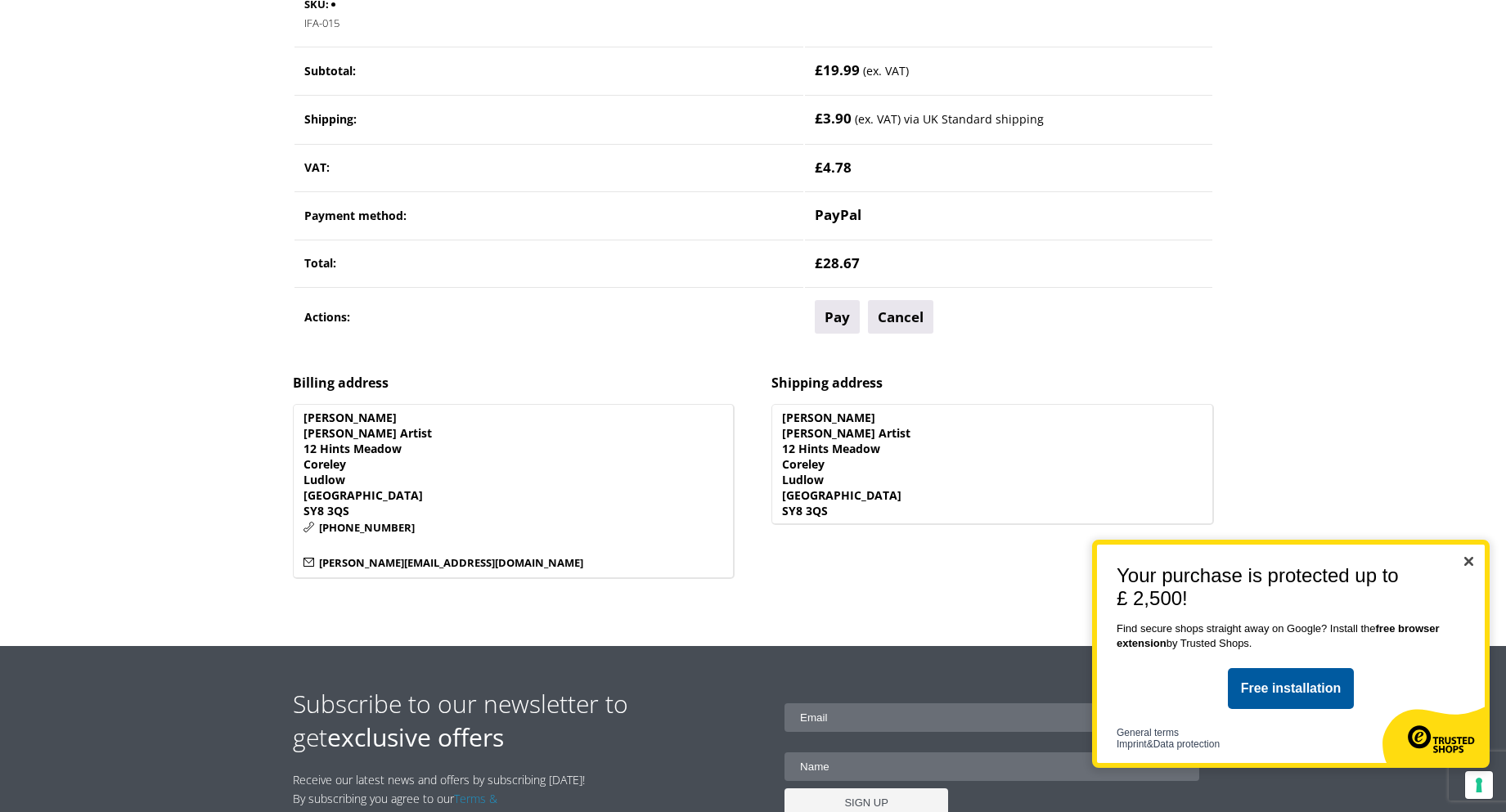
click at [1467, 561] on img "Close" at bounding box center [1468, 561] width 9 height 9
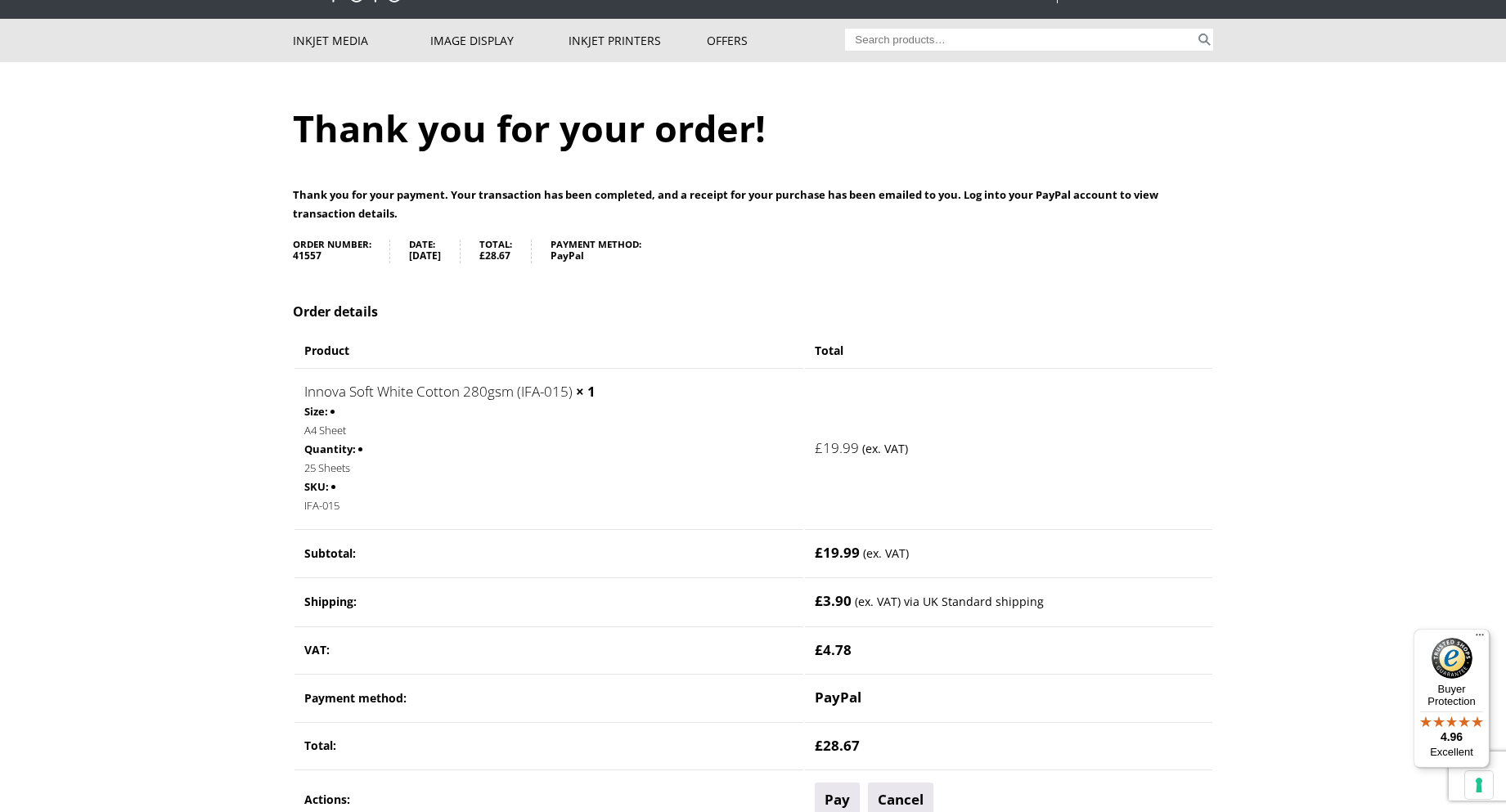
scroll to position [0, 0]
